Goal: Download file/media

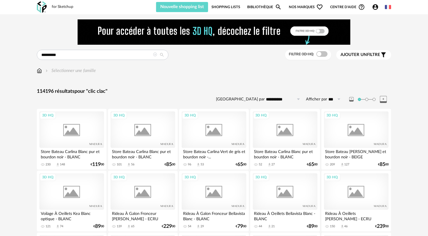
type input "*********"
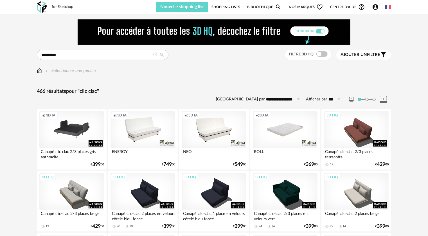
click at [80, 132] on div "Creation icon 3D IA" at bounding box center [71, 129] width 65 height 37
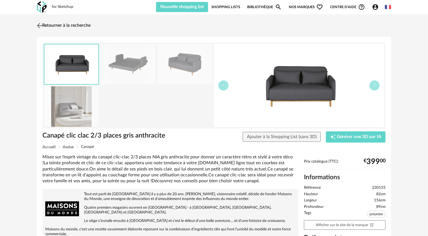
click at [53, 22] on link "Retourner à la recherche" at bounding box center [62, 25] width 55 height 12
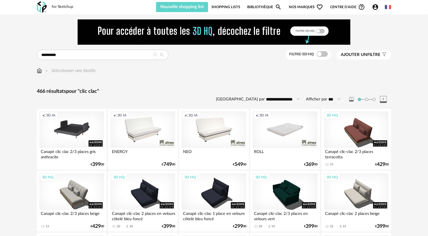
click at [66, 123] on div "Creation icon 3D IA" at bounding box center [71, 129] width 65 height 37
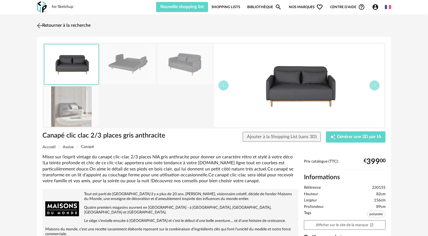
click at [38, 24] on img at bounding box center [40, 25] width 8 height 8
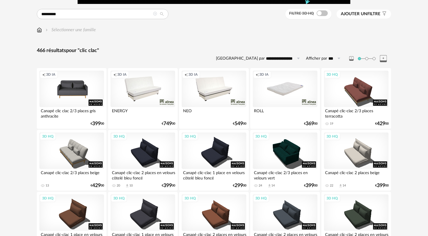
scroll to position [45, 0]
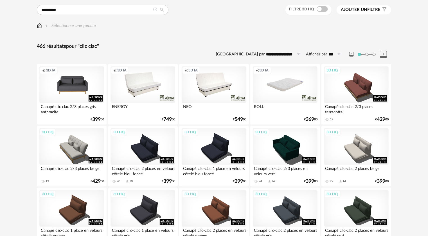
drag, startPoint x: 360, startPoint y: 158, endPoint x: 347, endPoint y: 170, distance: 18.5
click at [360, 158] on div "3D HQ" at bounding box center [356, 146] width 65 height 37
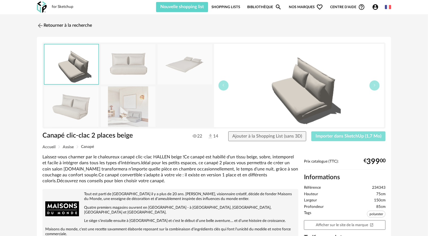
click at [342, 135] on span "Importer dans SketchUp (1,7 Mo)" at bounding box center [349, 136] width 66 height 5
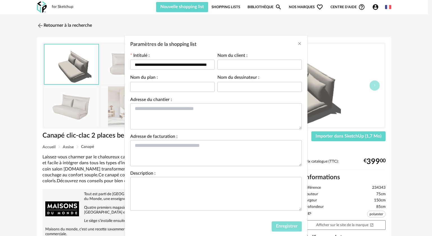
drag, startPoint x: 280, startPoint y: 224, endPoint x: 278, endPoint y: 213, distance: 11.1
click at [279, 224] on span "Enregistrer" at bounding box center [287, 226] width 22 height 5
